Goal: Navigation & Orientation: Find specific page/section

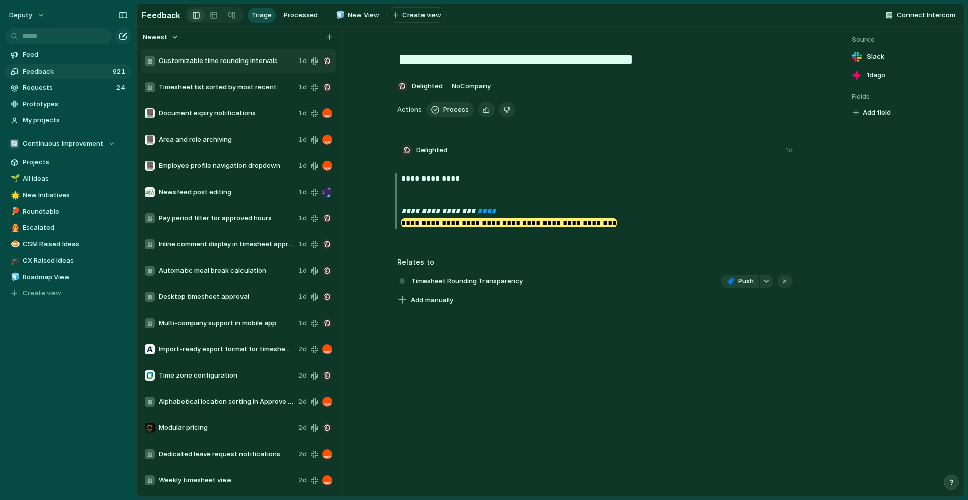
scroll to position [59, 0]
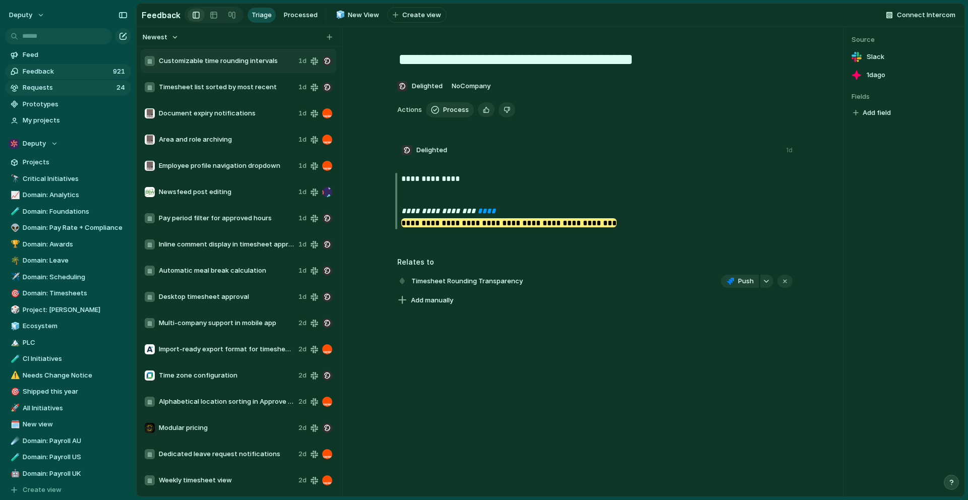
click at [74, 86] on span "Requests" at bounding box center [68, 88] width 91 height 10
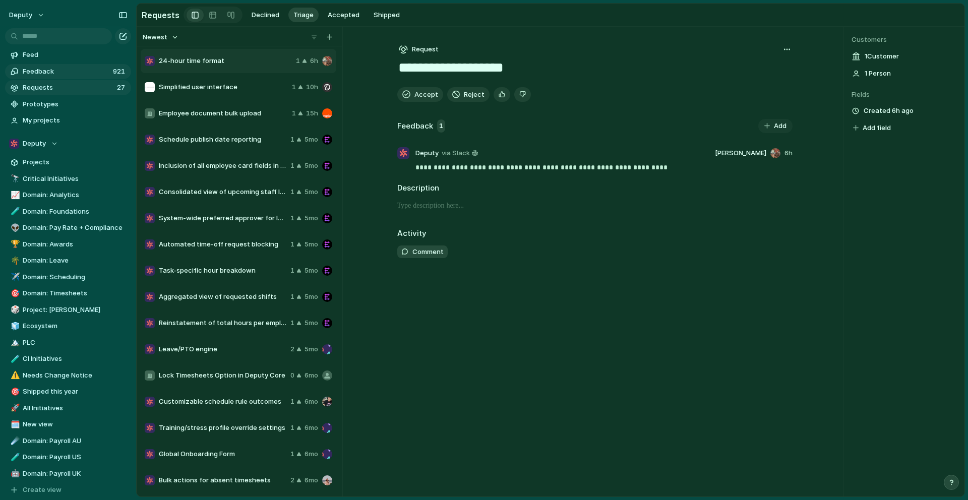
click at [72, 74] on span "Feedback" at bounding box center [66, 72] width 87 height 10
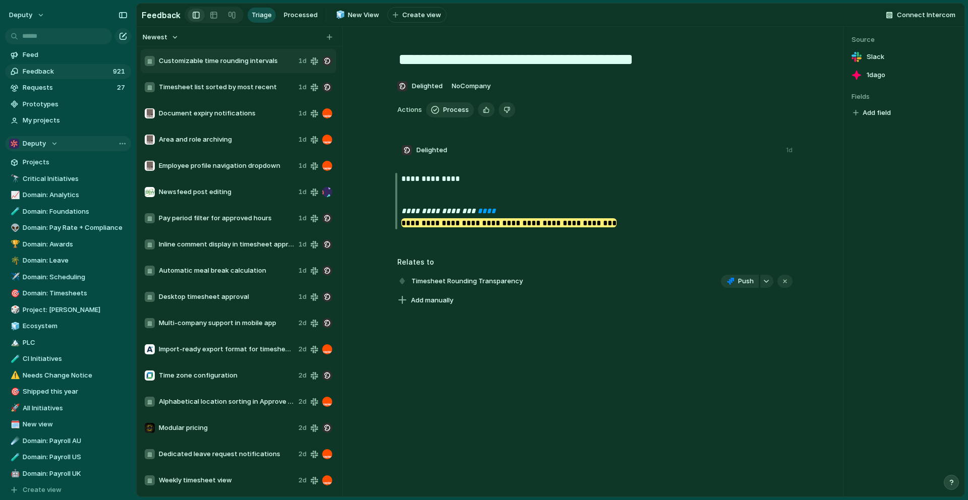
click at [43, 144] on span "Deputy" at bounding box center [34, 144] width 23 height 10
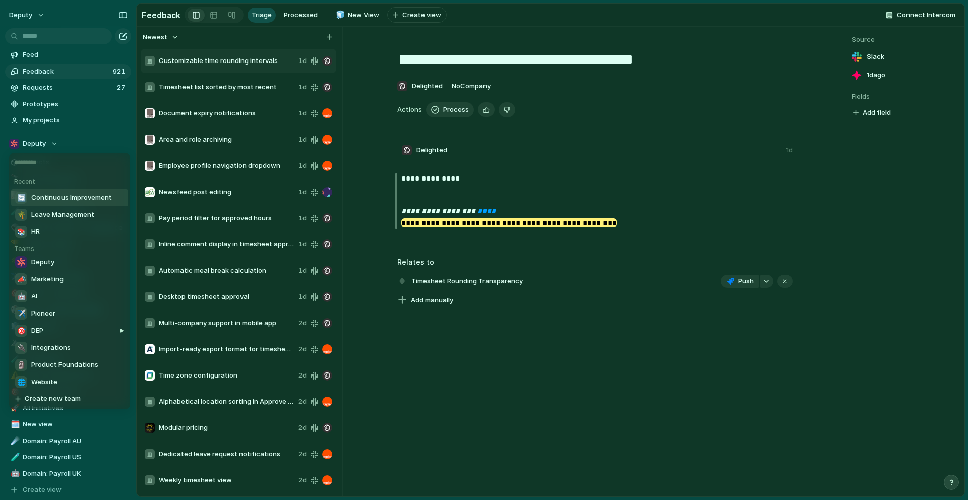
click at [42, 198] on span "Continuous Improvement" at bounding box center [71, 198] width 81 height 10
